Goal: Information Seeking & Learning: Learn about a topic

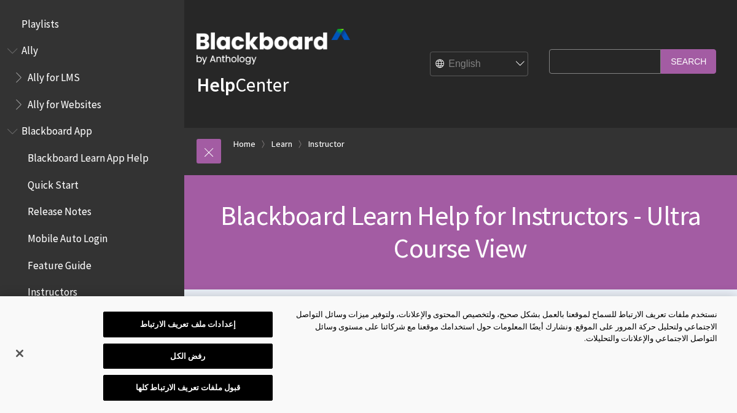
scroll to position [1486, 0]
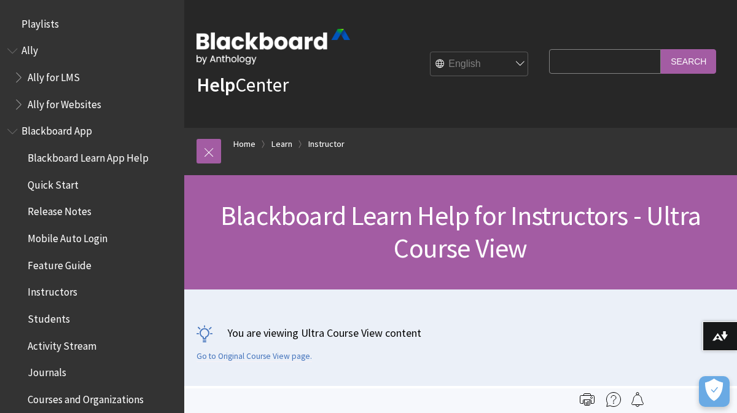
scroll to position [1486, 0]
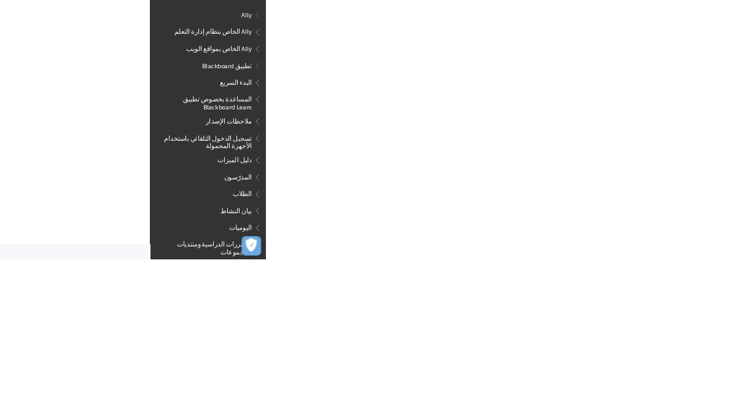
scroll to position [0, -2211]
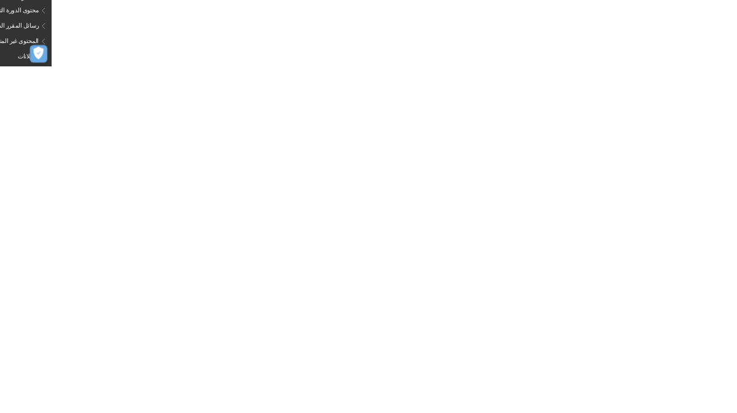
scroll to position [0, -2211]
